Goal: Transaction & Acquisition: Purchase product/service

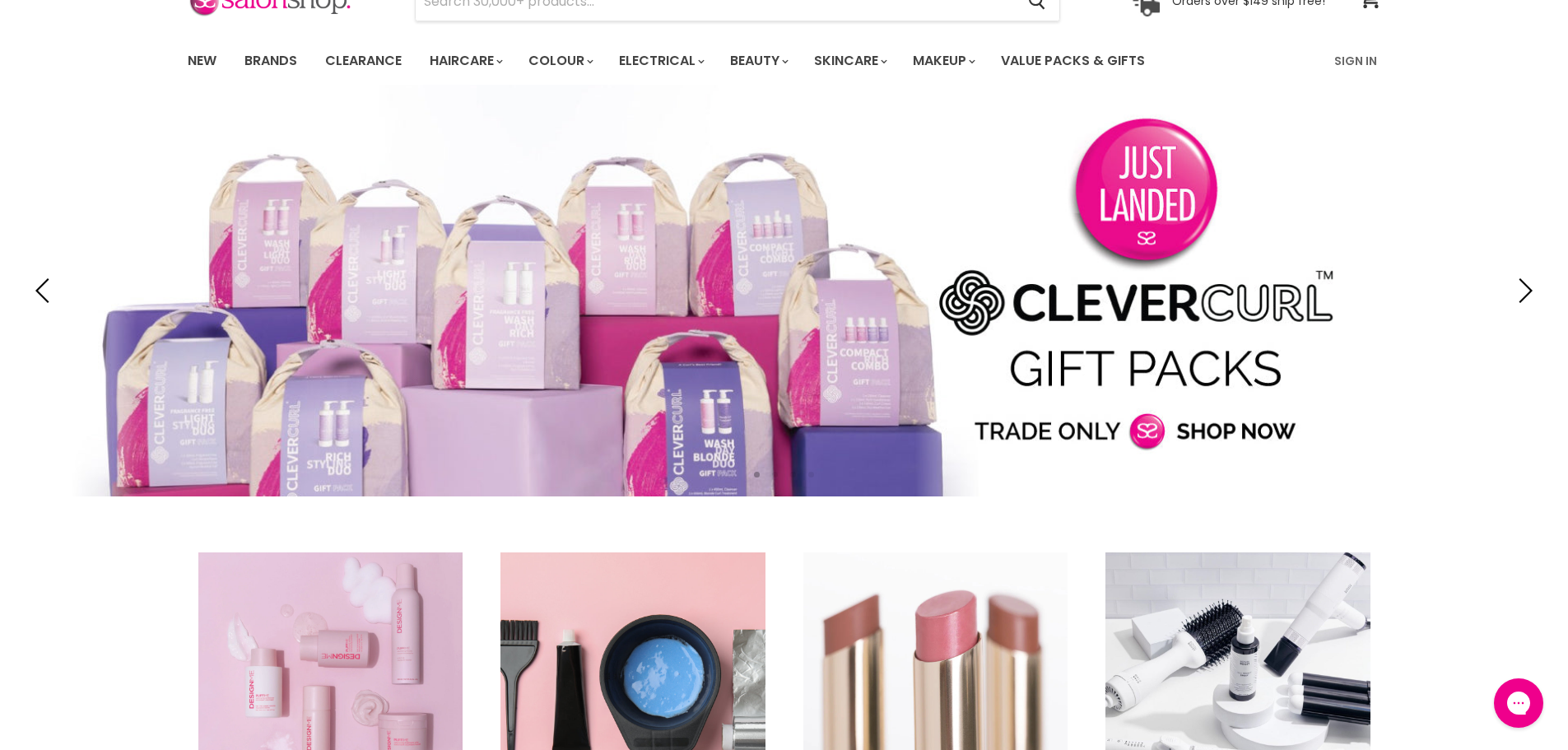
scroll to position [247, 0]
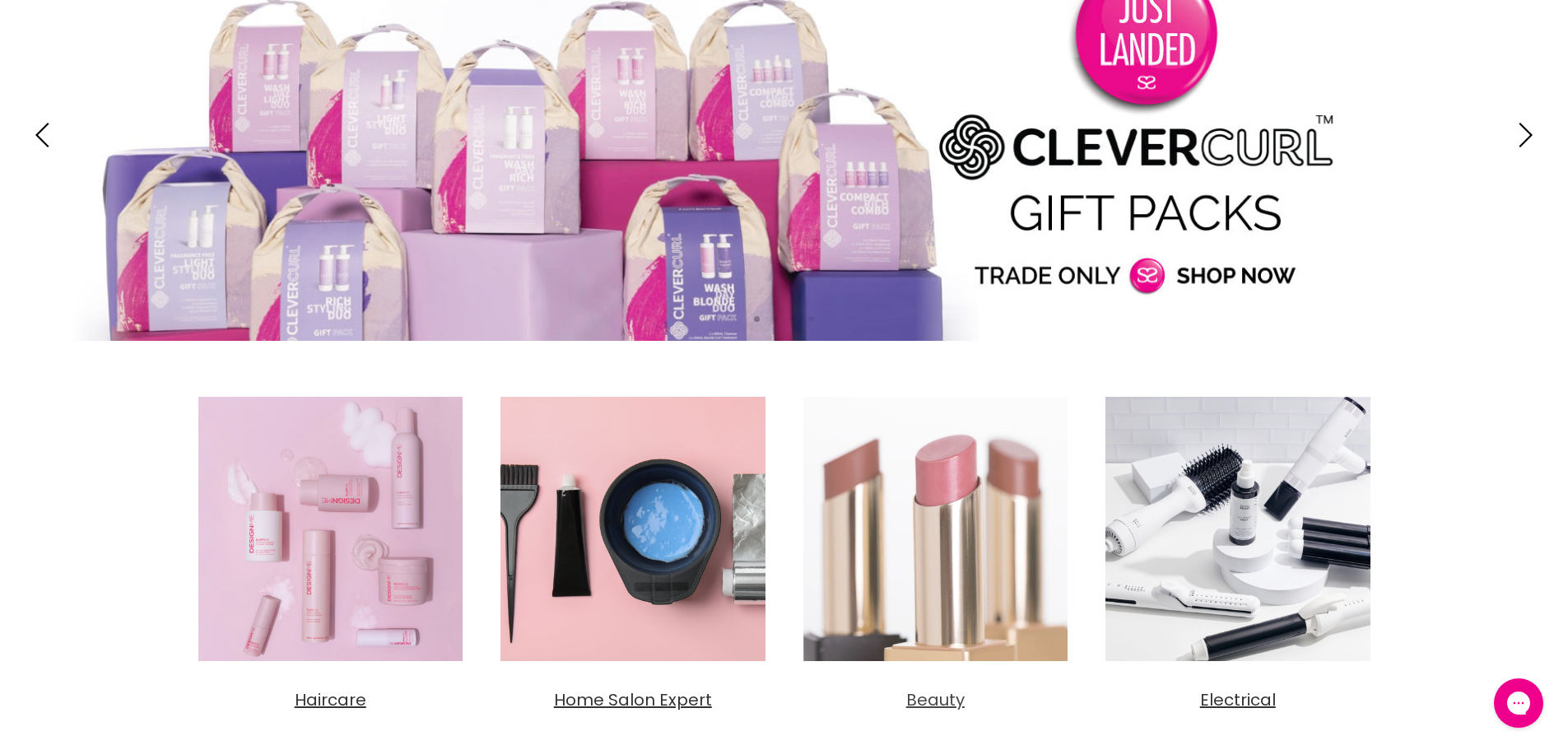
click at [938, 509] on img "Main content" at bounding box center [936, 530] width 286 height 286
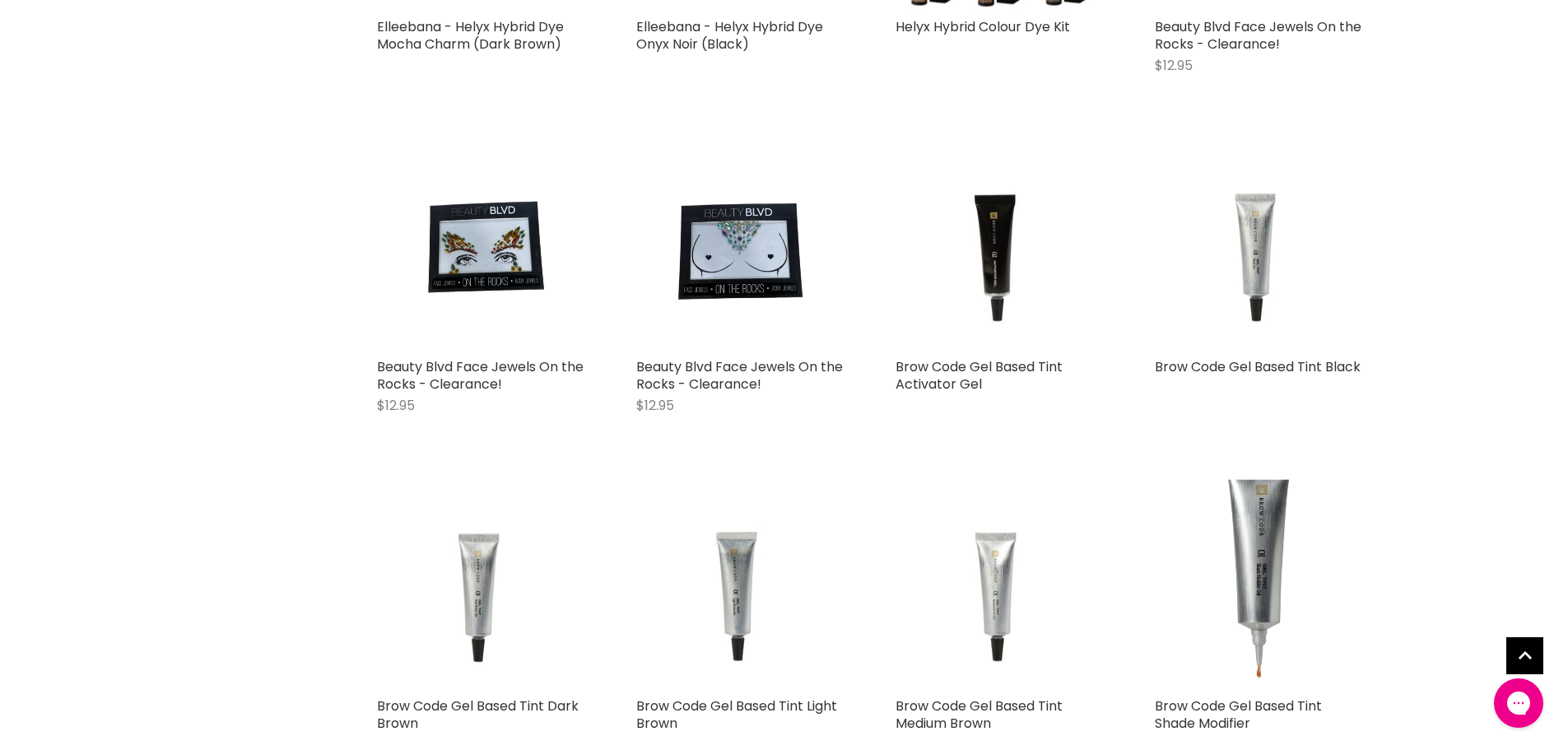
scroll to position [2470, 0]
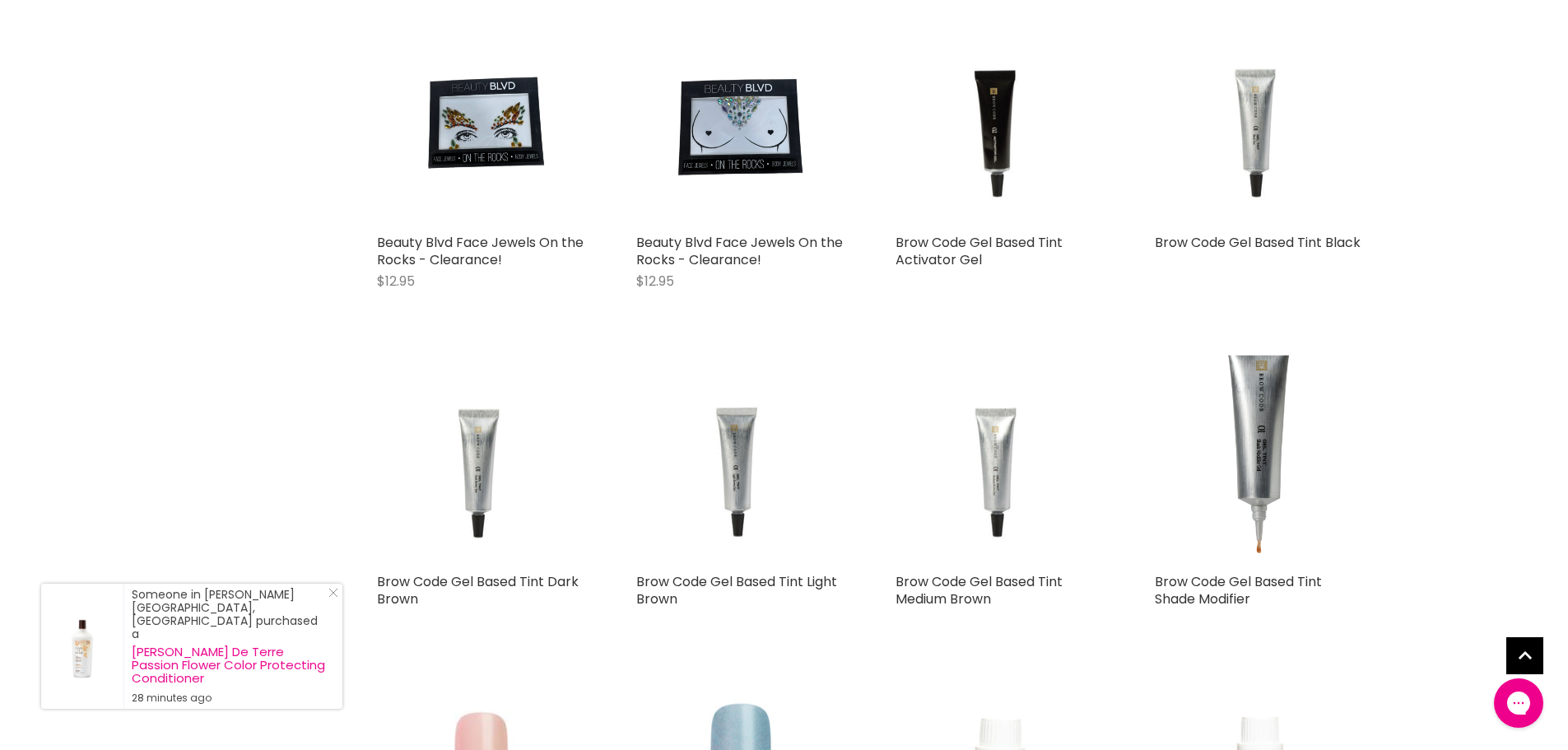
drag, startPoint x: 166, startPoint y: 407, endPoint x: 79, endPoint y: 437, distance: 92.0
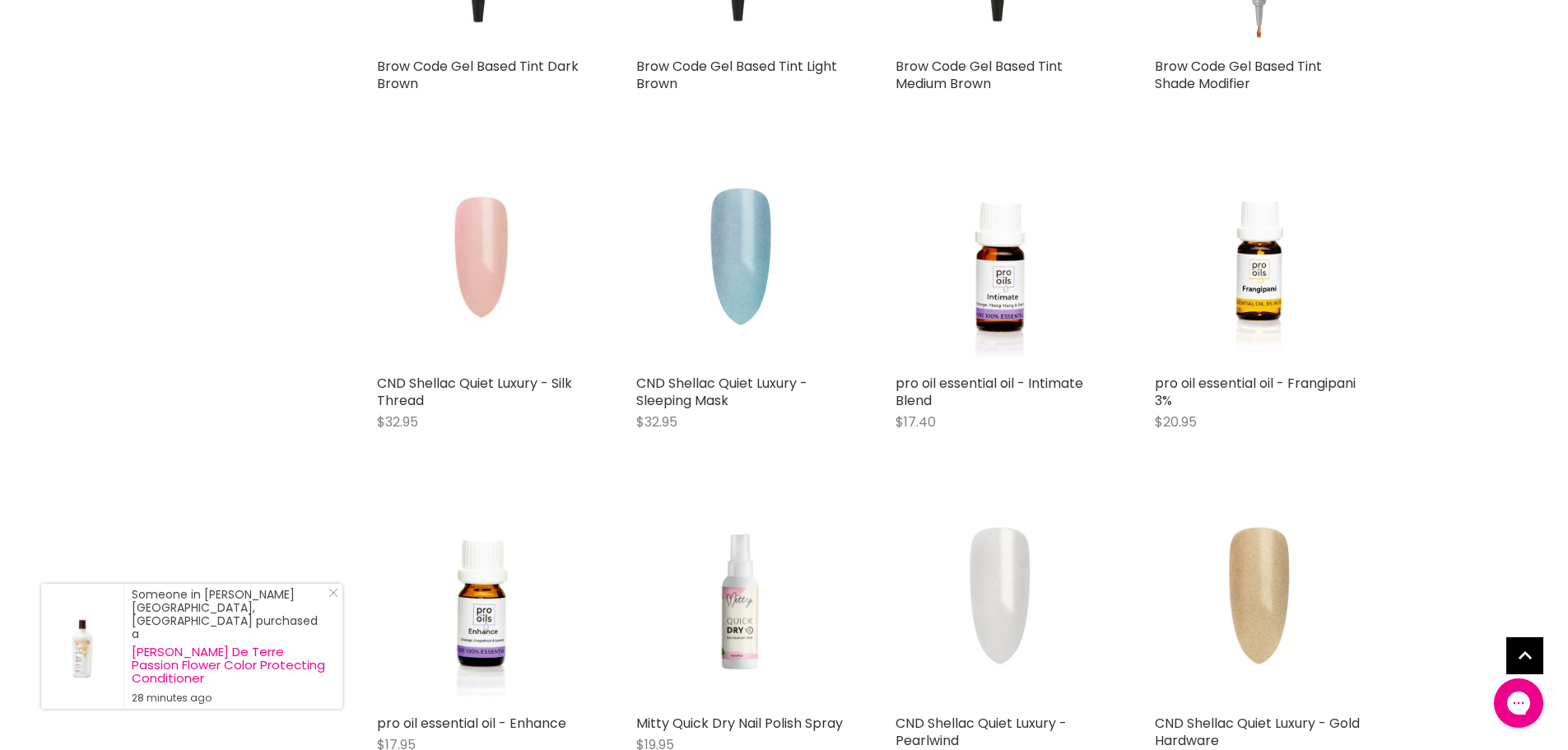
scroll to position [3047, 0]
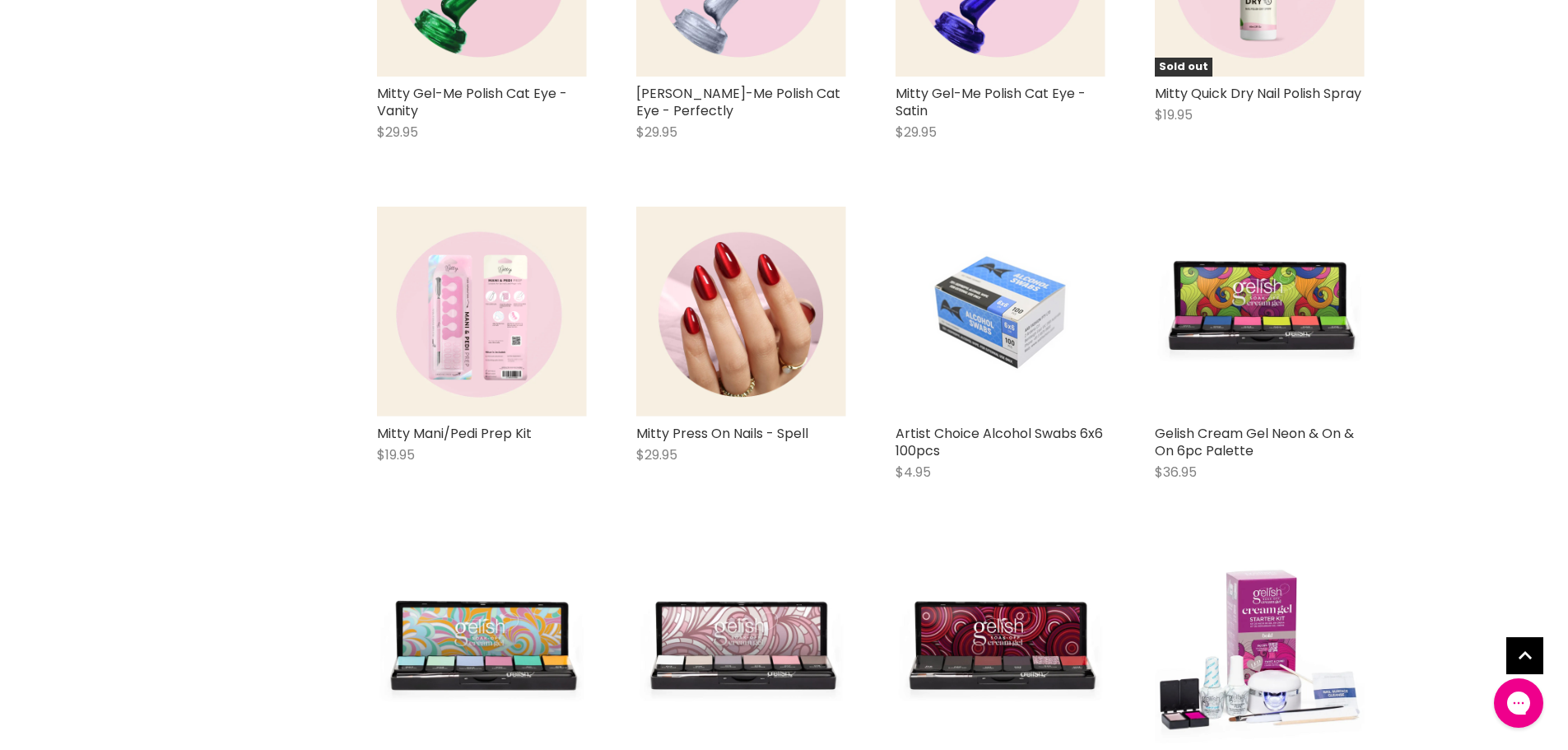
scroll to position [7905, 0]
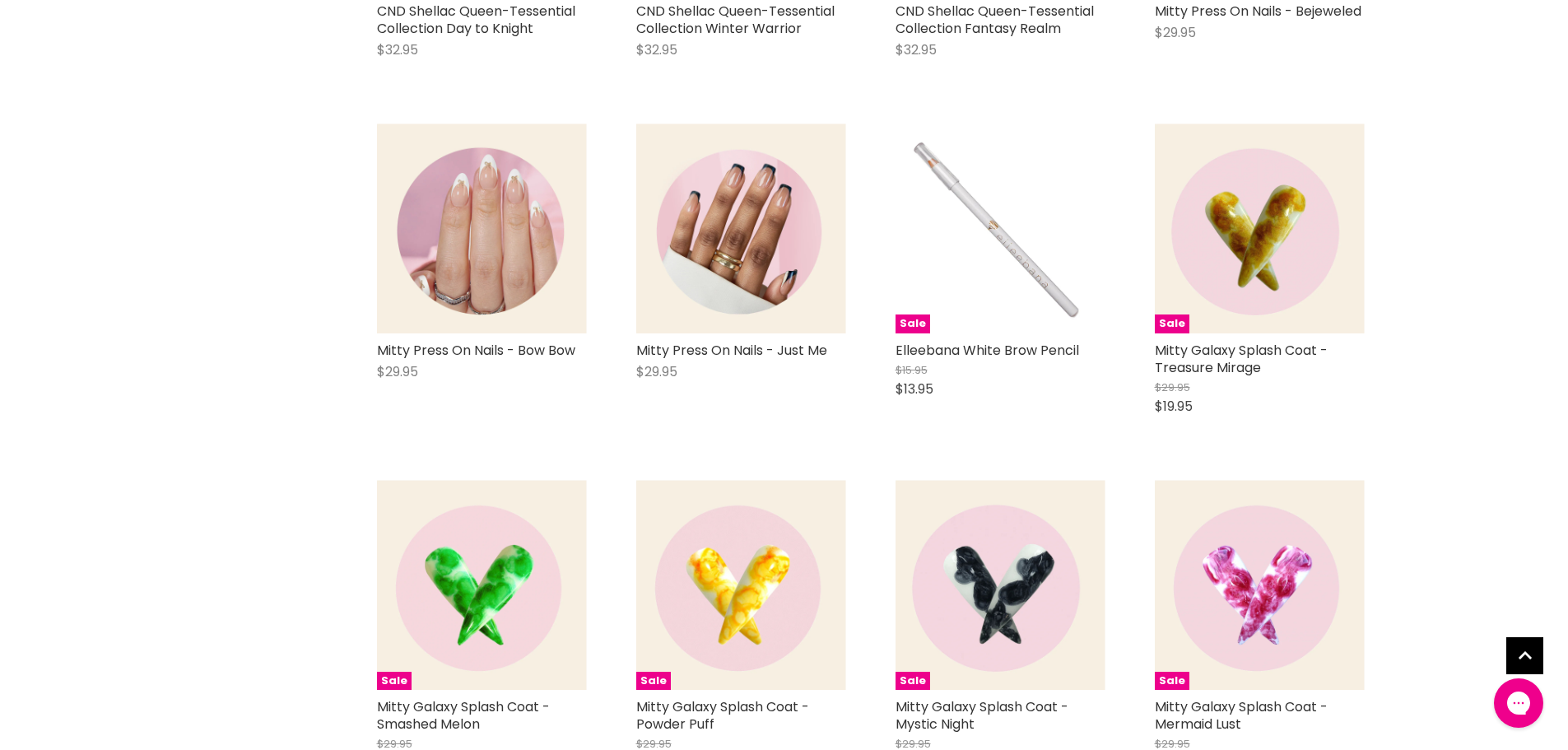
scroll to position [11530, 0]
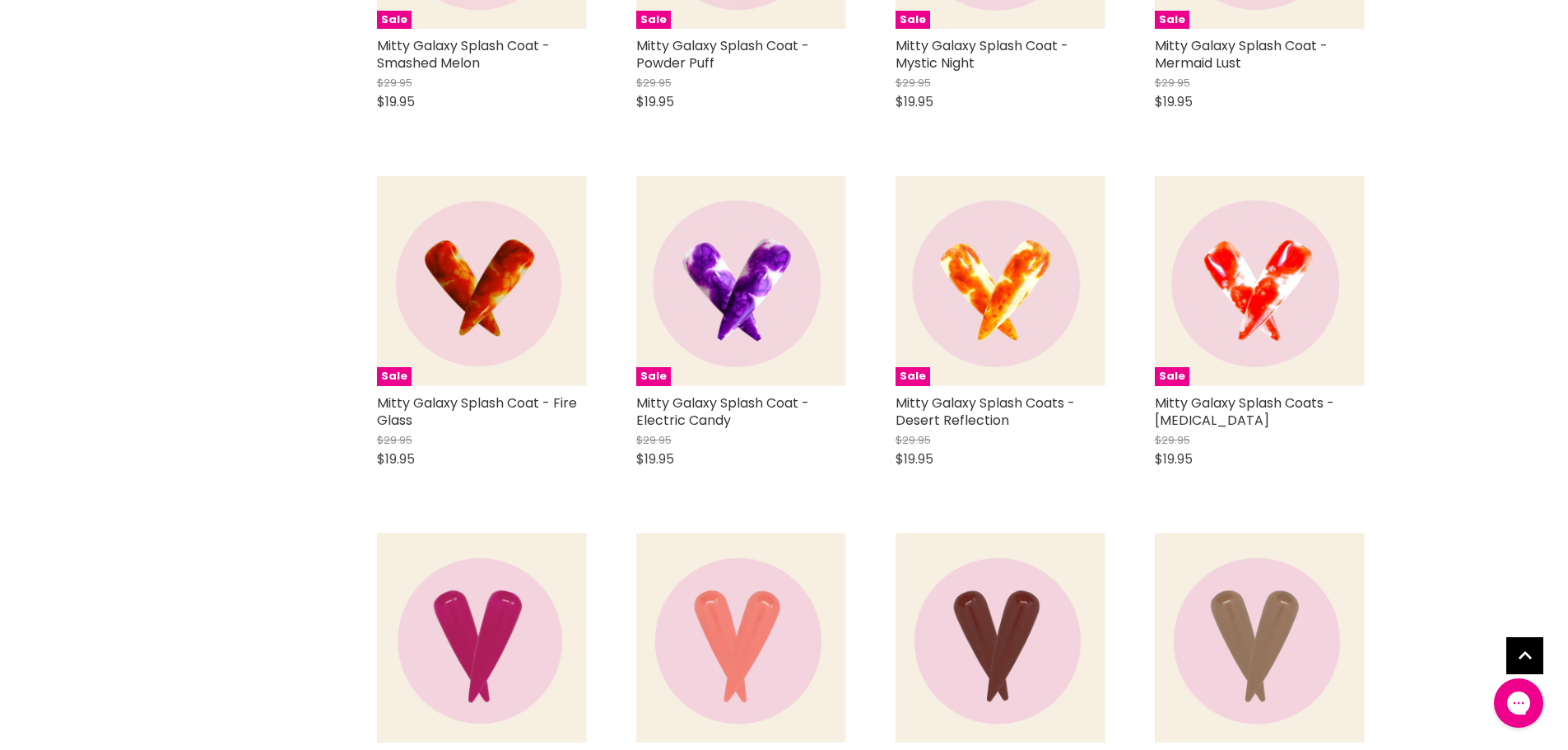
scroll to position [12765, 0]
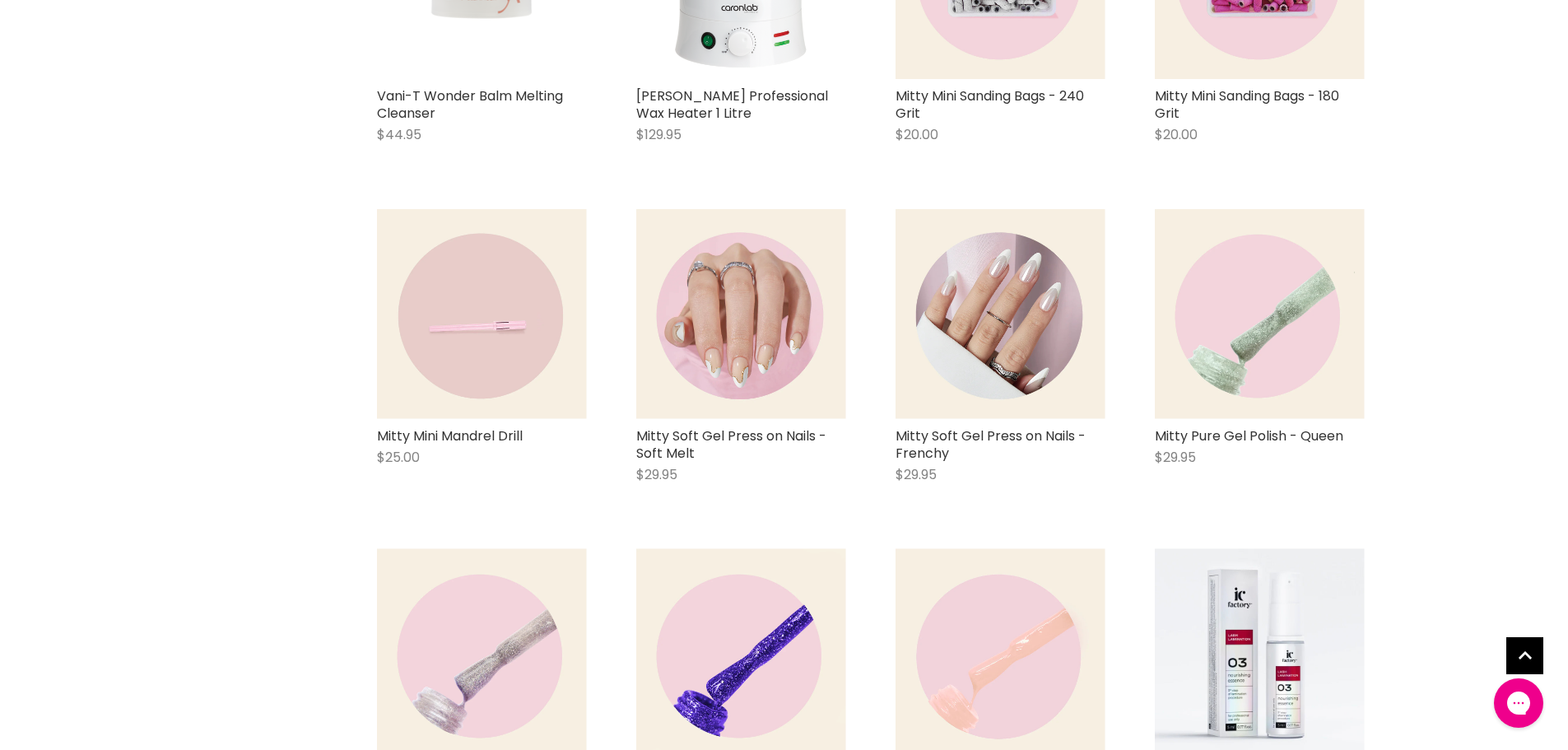
scroll to position [19929, 0]
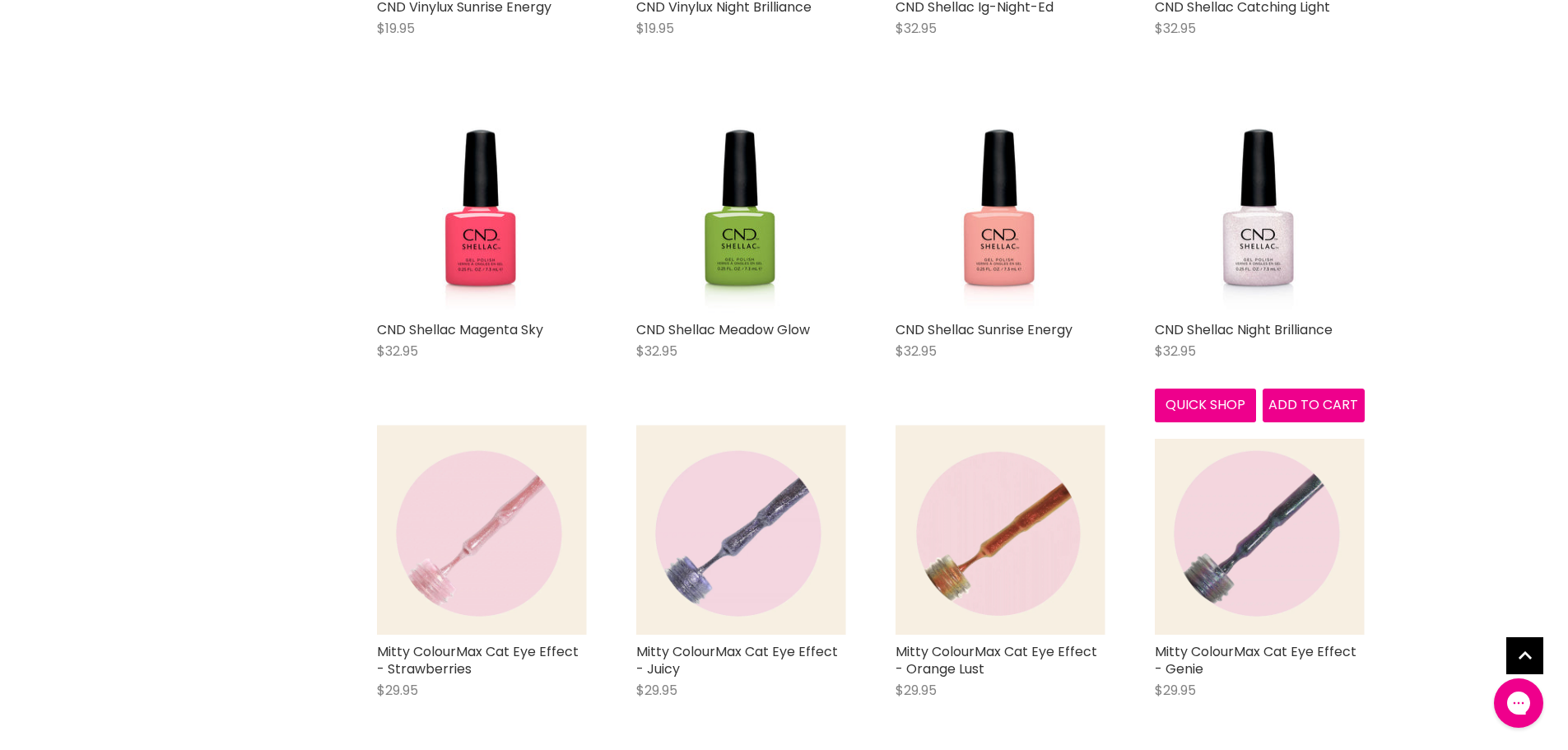
scroll to position [24293, 0]
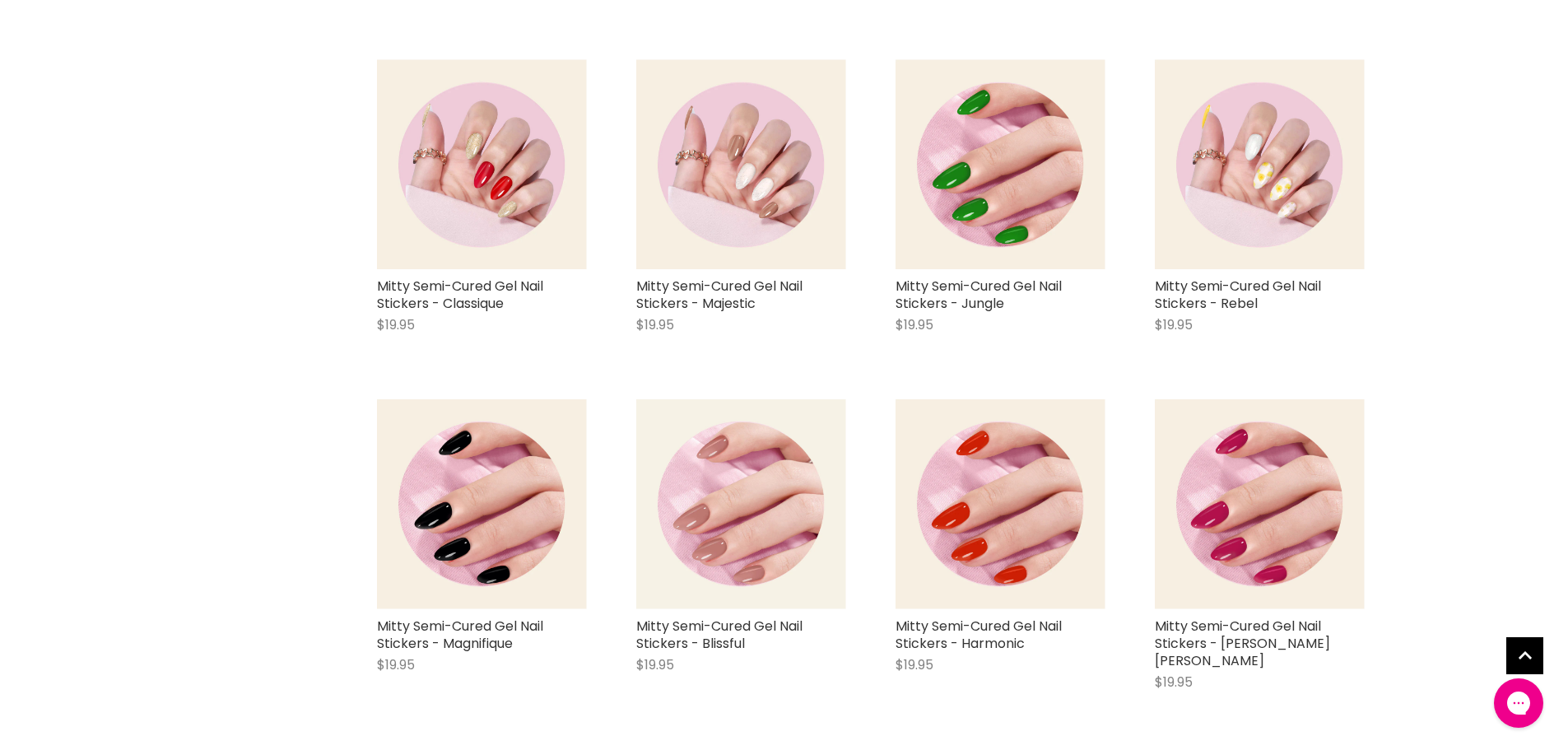
scroll to position [28494, 0]
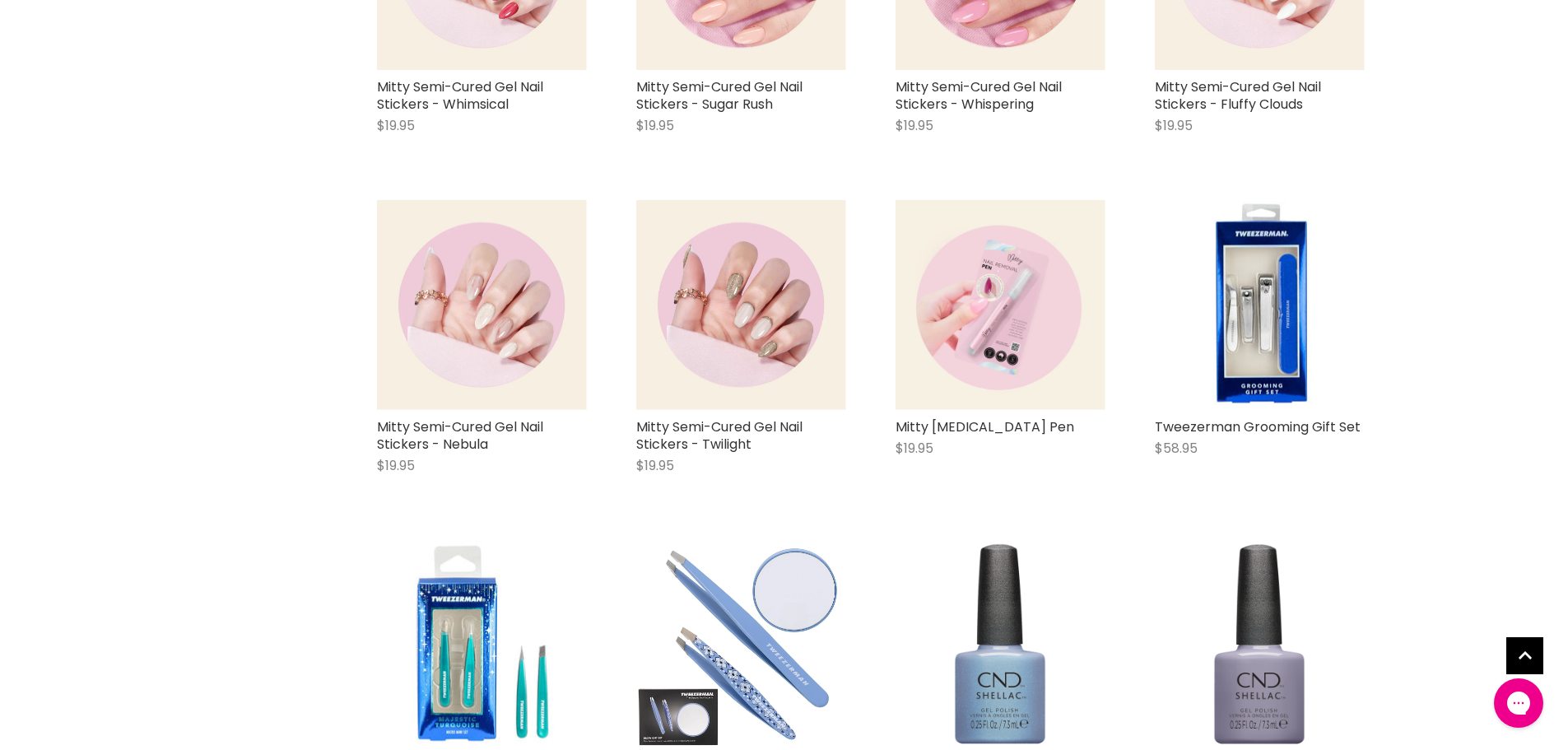
scroll to position [29893, 0]
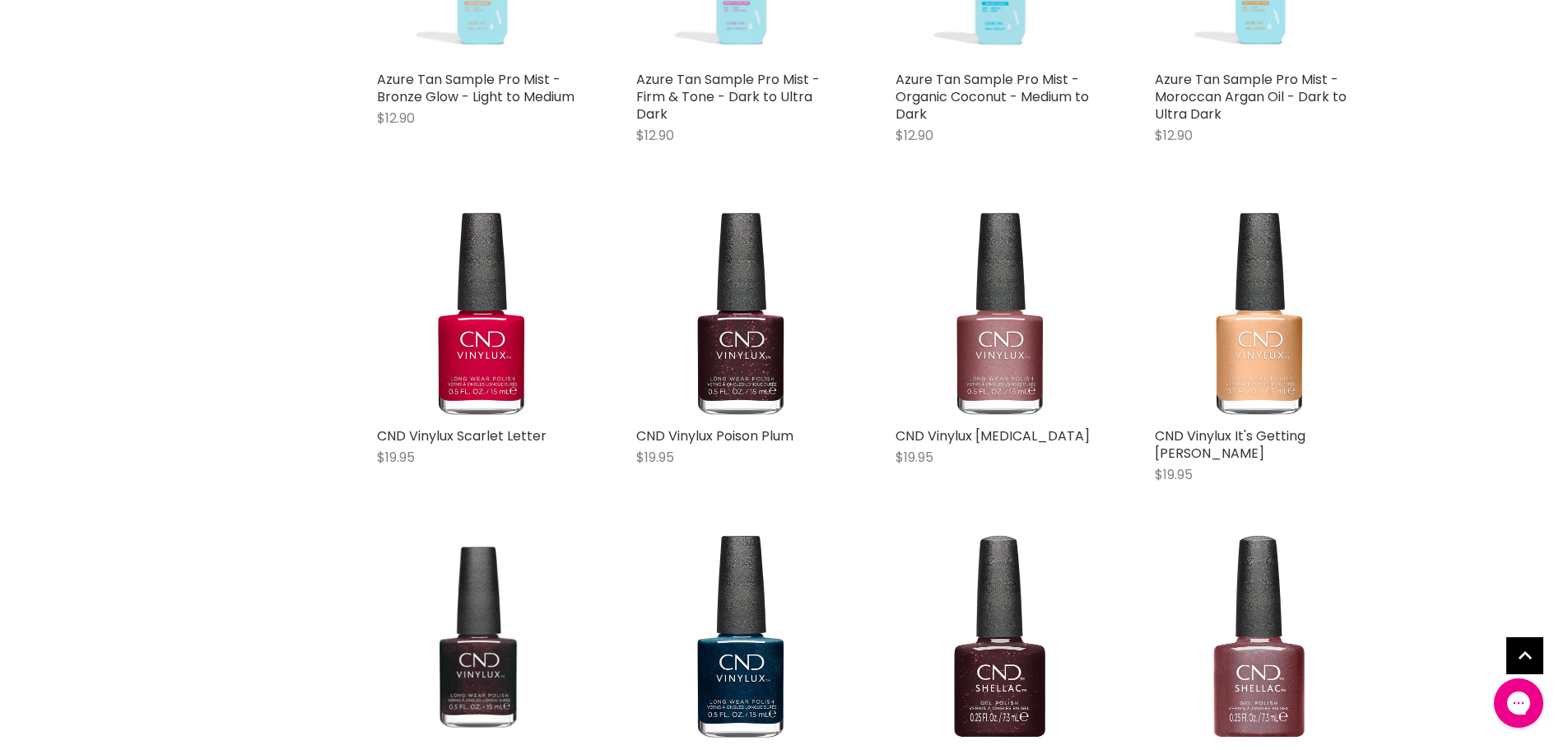
scroll to position [36152, 0]
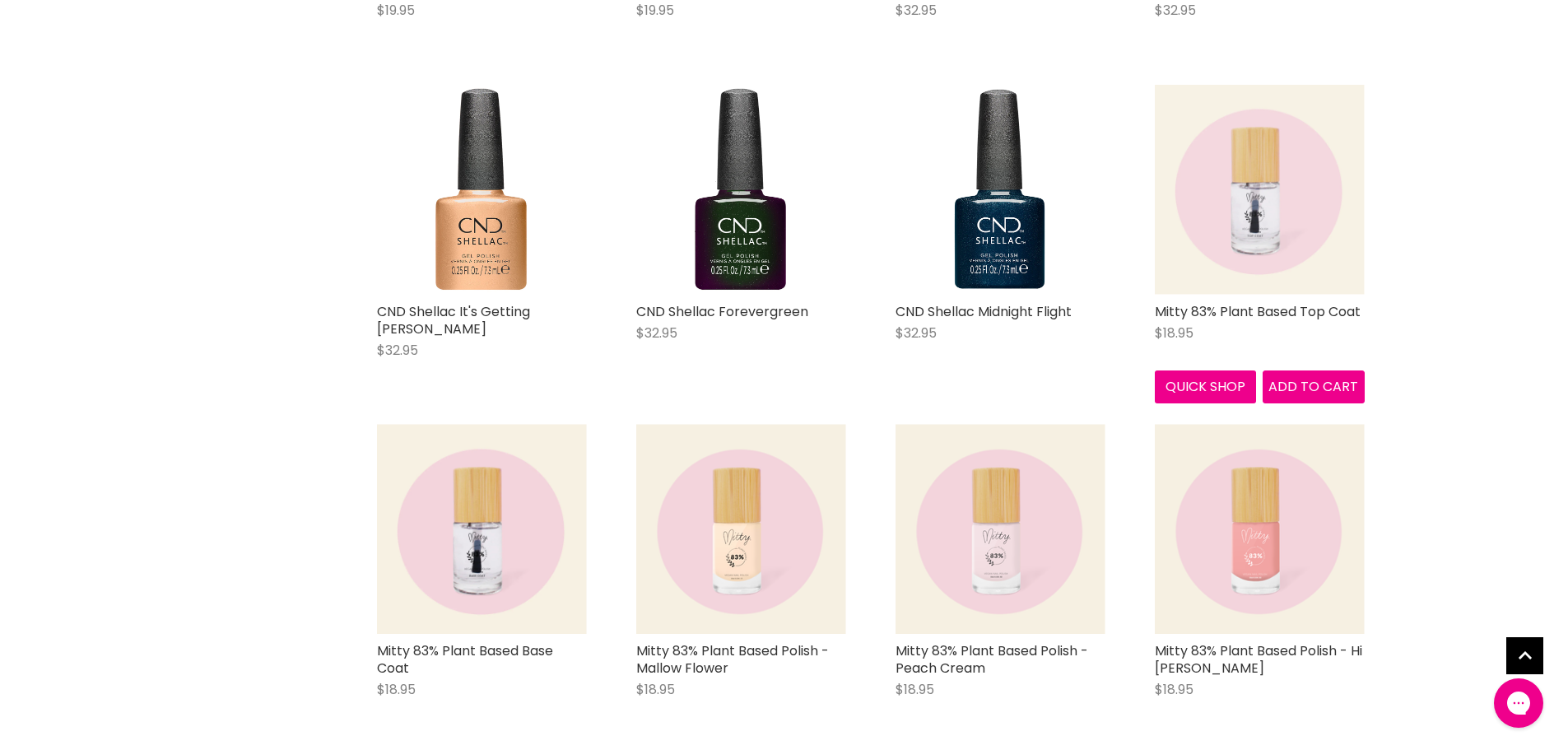
scroll to position [36811, 0]
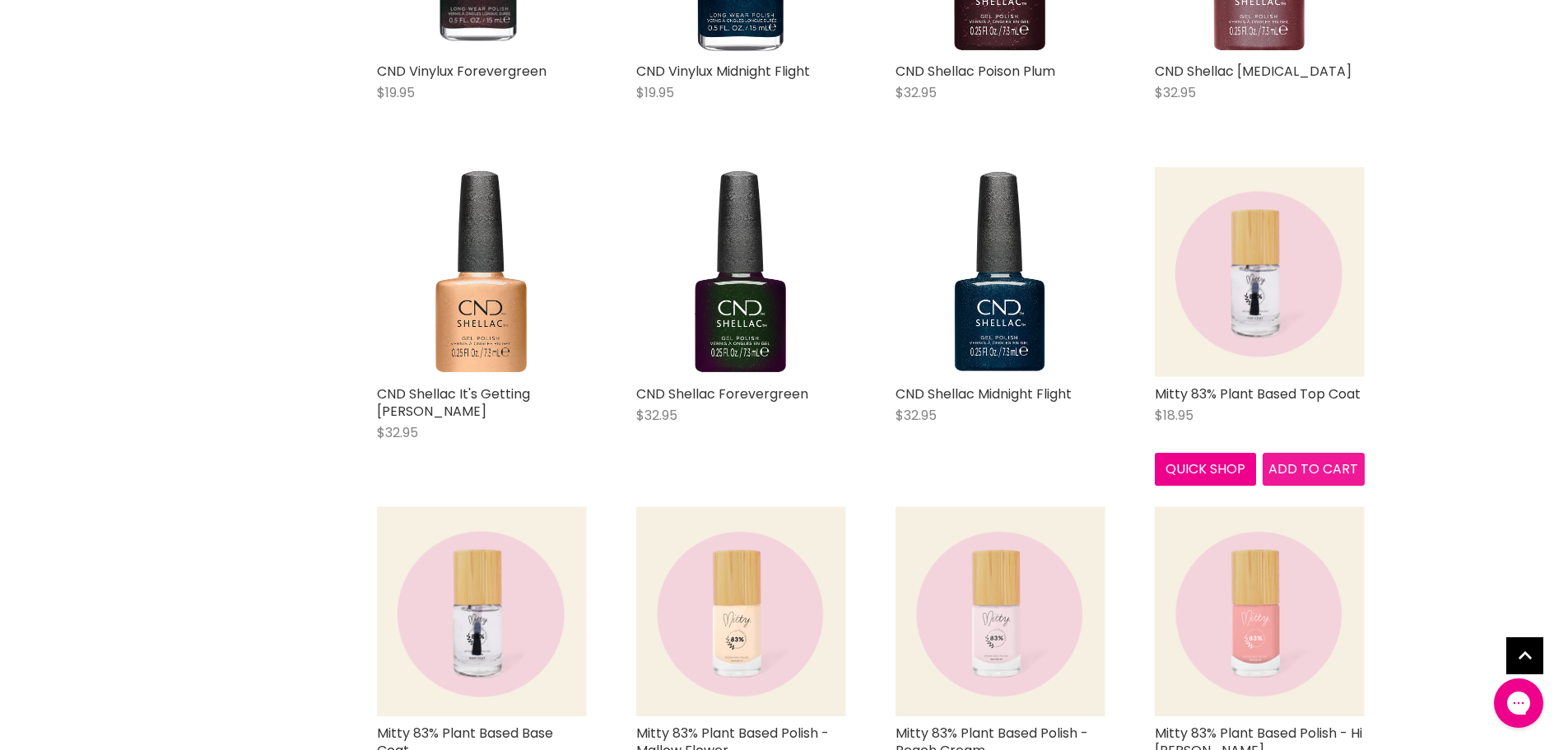
click at [1289, 459] on span "Add to cart" at bounding box center [1313, 469] width 89 height 19
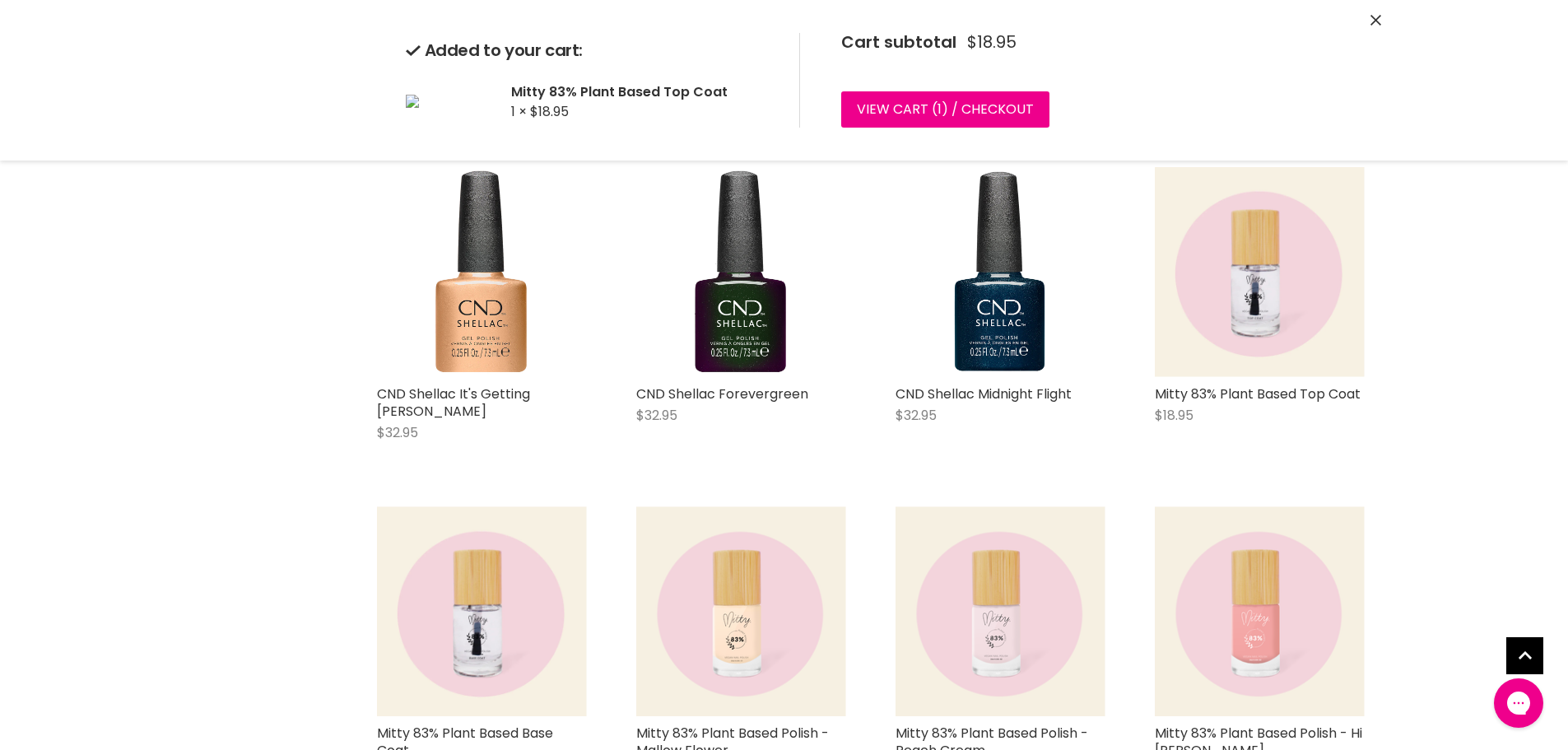
click at [1378, 18] on icon "Close" at bounding box center [1376, 20] width 10 height 10
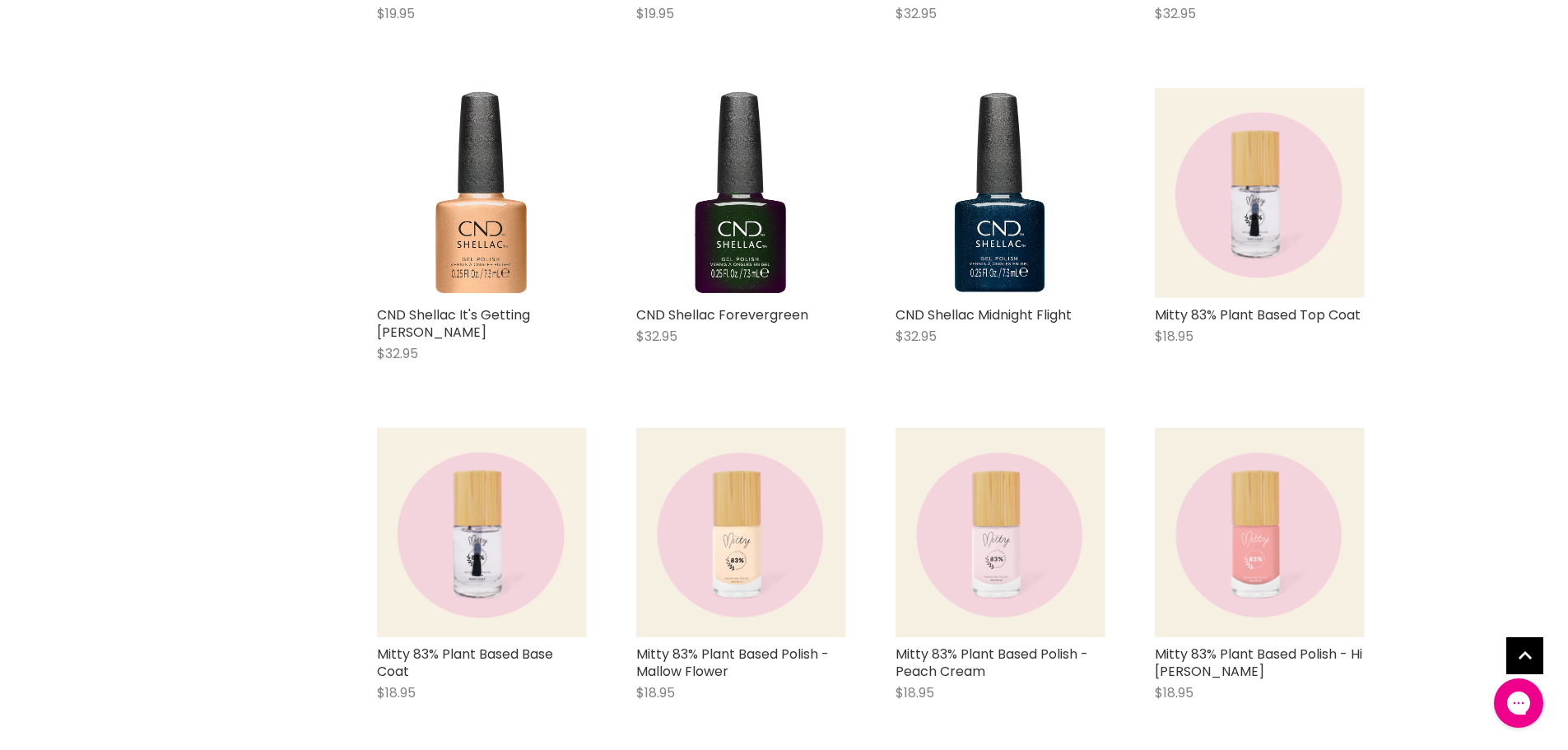
scroll to position [36893, 0]
